Goal: Information Seeking & Learning: Learn about a topic

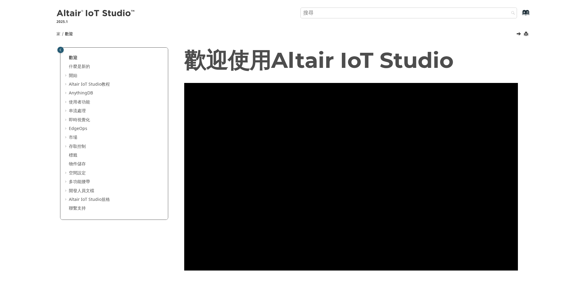
click at [334, 16] on input "搜尋查詢" at bounding box center [408, 13] width 217 height 11
type input "API"
click at [503, 8] on button "搜尋" at bounding box center [511, 14] width 17 height 12
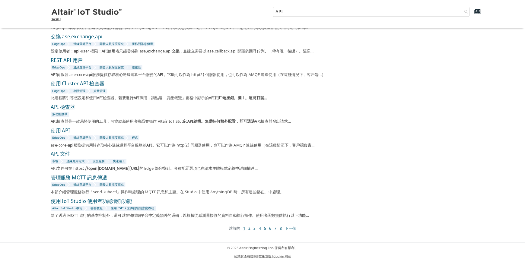
scroll to position [60, 0]
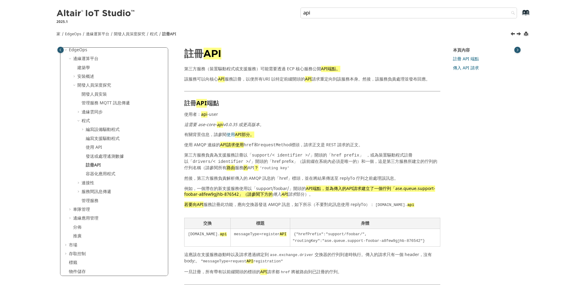
click at [303, 41] on div "家 EdgeOps Altair IoT Studio EdgeOps 是一套用於在智慧互聯生態系統邊緣的資源受限設備中建置、維護和持續改進程式碼的工具。 邊…" at bounding box center [288, 38] width 483 height 22
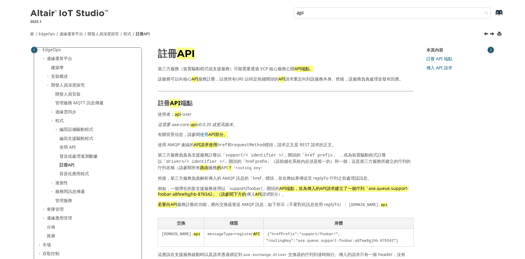
scroll to position [78, 0]
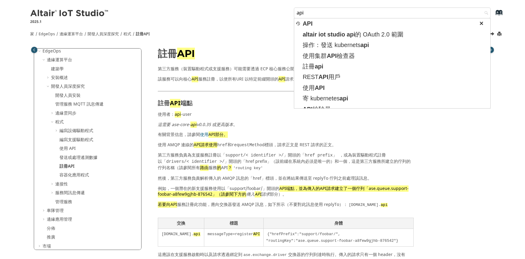
click at [473, 160] on div "本頁內容 註冊 API 端點 傳入 API 請求" at bounding box center [456, 125] width 69 height 155
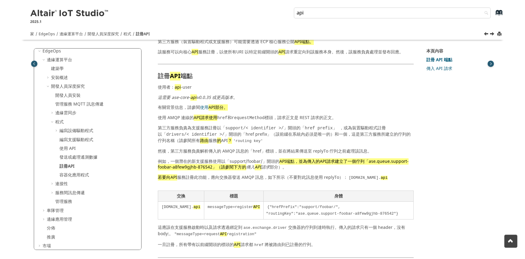
scroll to position [55, 0]
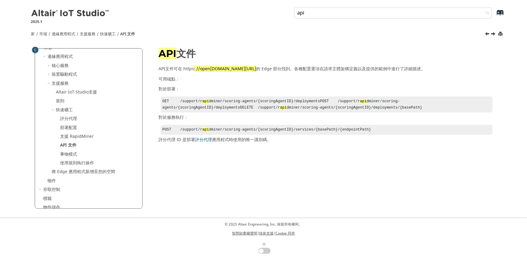
click at [443, 152] on div "歡迎 什麼是新的 查看Altair IoT Studio 最新版本 的新功能。 開始 了解如何設定您的帳戶以開始開發物聯網專案。 Altair IoT Stu…" at bounding box center [264, 123] width 474 height 151
click at [443, 147] on div "API 文件 API文件可在 https : //open api.swx.altairone.com/ 的 Edge 部分找到 。各種配置選項在請求主體架構…" at bounding box center [322, 97] width 350 height 99
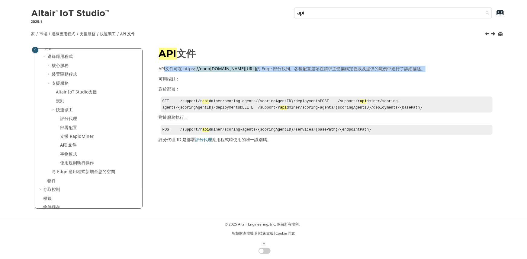
drag, startPoint x: 163, startPoint y: 69, endPoint x: 437, endPoint y: 71, distance: 274.2
click at [437, 71] on p "API文件可在 https : //open api.swx.altairone.com/ 的 Edge 部分找到 。各種配置選項在請求主體架構定義以及提供的…" at bounding box center [326, 69] width 334 height 6
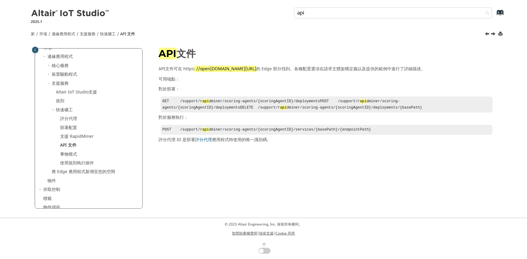
click at [293, 93] on section "API文件可在 https : //open api.swx.altairone.com/ 的 Edge 部分找到 。各種配置選項在請求主體架構定義以及提供的…" at bounding box center [326, 104] width 334 height 77
drag, startPoint x: 158, startPoint y: 88, endPoint x: 184, endPoint y: 89, distance: 26.6
click at [184, 89] on div "API 文件 API文件可在 https : //open api.swx.altairone.com/ 的 Edge 部分找到 。各種配置選項在請求主體架構…" at bounding box center [321, 95] width 341 height 95
click at [168, 106] on code "GET /support/r api dminer/scoring-agents/{scoringAgentID}/deployments POST /sup…" at bounding box center [292, 104] width 260 height 11
drag, startPoint x: 162, startPoint y: 101, endPoint x: 168, endPoint y: 104, distance: 6.2
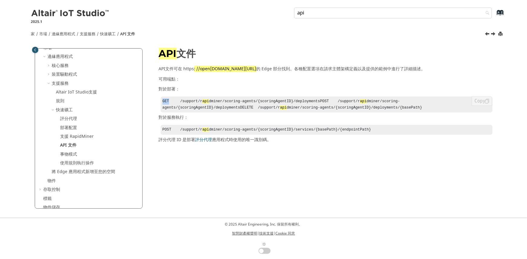
click at [169, 103] on code "GET /support/r api dminer/scoring-agents/{scoringAgentID}/deployments POST /sup…" at bounding box center [292, 104] width 260 height 11
drag, startPoint x: 162, startPoint y: 109, endPoint x: 172, endPoint y: 109, distance: 10.3
click at [172, 109] on pre "GET /support/r api dminer/scoring-agents/{scoringAgentID}/deployments POST /sup…" at bounding box center [327, 105] width 332 height 16
click at [163, 103] on code "GET /support/r api dminer/scoring-agents/{scoringAgentID}/deployments POST /sup…" at bounding box center [292, 104] width 260 height 11
drag, startPoint x: 197, startPoint y: 101, endPoint x: 218, endPoint y: 101, distance: 20.8
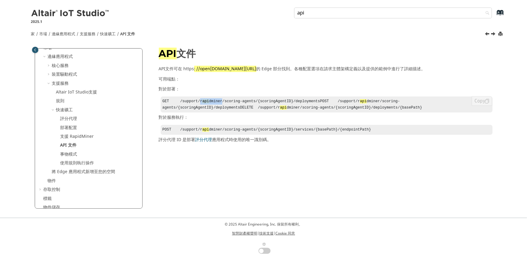
click at [218, 101] on code "GET /support/r api dminer/scoring-agents/{scoringAgentID}/deployments POST /sup…" at bounding box center [292, 104] width 260 height 11
click at [214, 110] on code "GET /support/r api dminer/scoring-agents/{scoringAgentID}/deployments POST /sup…" at bounding box center [292, 104] width 260 height 11
drag, startPoint x: 252, startPoint y: 101, endPoint x: 331, endPoint y: 104, distance: 78.9
click at [331, 104] on pre "GET /support/r api dminer/scoring-agents/{scoringAgentID}/deployments POST /sup…" at bounding box center [327, 105] width 332 height 16
click at [310, 108] on pre "GET /support/r api dminer/scoring-agents/{scoringAgentID}/deployments POST /sup…" at bounding box center [327, 105] width 332 height 16
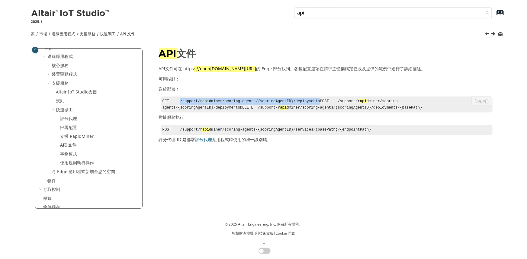
drag, startPoint x: 178, startPoint y: 101, endPoint x: 320, endPoint y: 101, distance: 141.6
click at [320, 101] on pre "GET /support/r api dminer/scoring-agents/{scoringAgentID}/deployments POST /sup…" at bounding box center [327, 105] width 332 height 16
click at [290, 163] on div "歡迎 什麼是新的 查看Altair IoT Studio 最新版本 的新功能。 開始 了解如何設定您的帳戶以開始開發物聯網專案。 Altair IoT Stu…" at bounding box center [264, 123] width 474 height 151
drag, startPoint x: 252, startPoint y: 135, endPoint x: 278, endPoint y: 135, distance: 25.7
click at [278, 132] on code "POST /support/r api dminer/scoring-agents/{scoringAgentID}/services/{basePath}/…" at bounding box center [266, 130] width 209 height 4
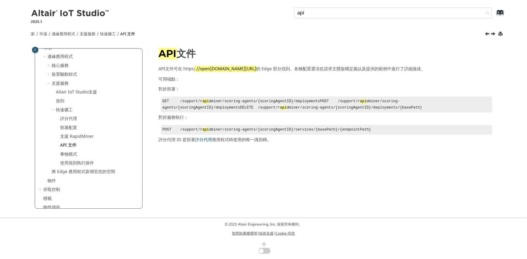
click at [260, 158] on div "歡迎 什麼是新的 查看Altair IoT Studio 最新版本 的新功能。 開始 了解如何設定您的帳戶以開始開發物聯網專案。 Altair IoT Stu…" at bounding box center [264, 123] width 474 height 151
drag, startPoint x: 178, startPoint y: 101, endPoint x: 324, endPoint y: 99, distance: 146.1
click at [324, 99] on pre "GET /support/r api dminer/scoring-agents/{scoringAgentID}/deployments POST /sup…" at bounding box center [327, 105] width 332 height 16
click at [221, 106] on code "GET /support/r api dminer/scoring-agents/{scoringAgentID}/deployments POST /sup…" at bounding box center [292, 104] width 260 height 11
drag, startPoint x: 316, startPoint y: 100, endPoint x: 179, endPoint y: 100, distance: 137.1
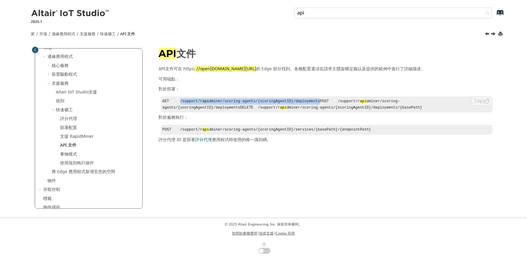
click at [179, 100] on pre "GET /support/r api dminer/scoring-agents/{scoringAgentID}/deployments POST /sup…" at bounding box center [327, 105] width 332 height 16
click at [328, 94] on section "API文件可在 https : //open api.swx.altairone.com/ 的 Edge 部分找到 。各種配置選項在請求主體架構定義以及提供的…" at bounding box center [326, 104] width 334 height 77
drag, startPoint x: 315, startPoint y: 102, endPoint x: 157, endPoint y: 96, distance: 158.0
click at [157, 96] on div "API 文件 API文件可在 https : //open api.swx.altairone.com/ 的 Edge 部分找到 。各種配置選項在請求主體架構…" at bounding box center [321, 95] width 341 height 95
copy code "GET /support/r api dminer/scoring-agents/{scoringAgentID}/deployments"
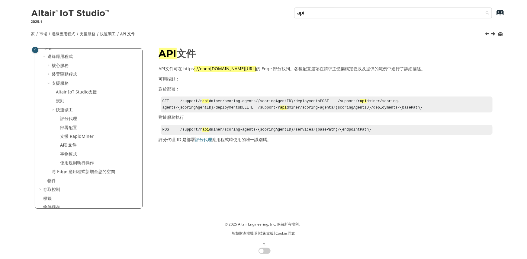
click at [286, 184] on div "歡迎 什麼是新的 查看Altair IoT Studio 最新版本 的新功能。 開始 了解如何設定您的帳戶以開始開發物聯網專案。 Altair IoT Stu…" at bounding box center [264, 123] width 474 height 151
click at [213, 67] on font "api.swx.altairone.com/" at bounding box center [233, 69] width 46 height 6
click at [225, 67] on font "api.swx.altairone.com/" at bounding box center [233, 69] width 46 height 6
drag, startPoint x: 182, startPoint y: 68, endPoint x: 257, endPoint y: 69, distance: 74.3
click at [257, 69] on p "API文件可在 https : //open api.swx.altairone.com/ 的 Edge 部分找到 。各種配置選項在請求主體架構定義以及提供的…" at bounding box center [326, 69] width 334 height 6
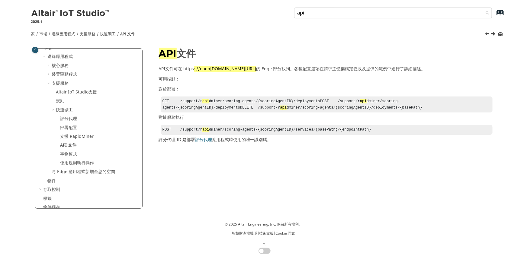
copy p "https : //open api.swx.altairone.com/"
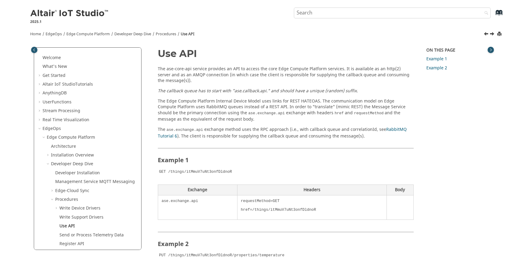
scroll to position [74, 0]
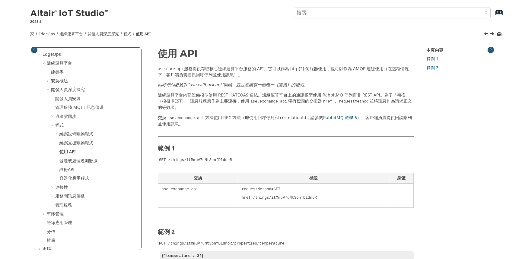
click at [426, 127] on div "本頁內容 範例 1 範例 2" at bounding box center [456, 124] width 69 height 155
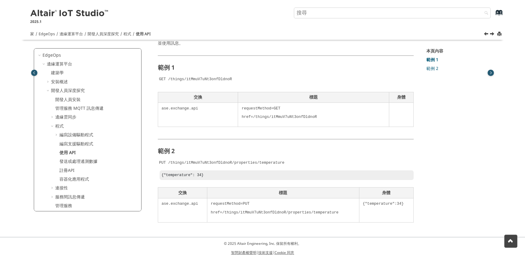
scroll to position [106, 0]
